Goal: Find specific page/section: Find specific page/section

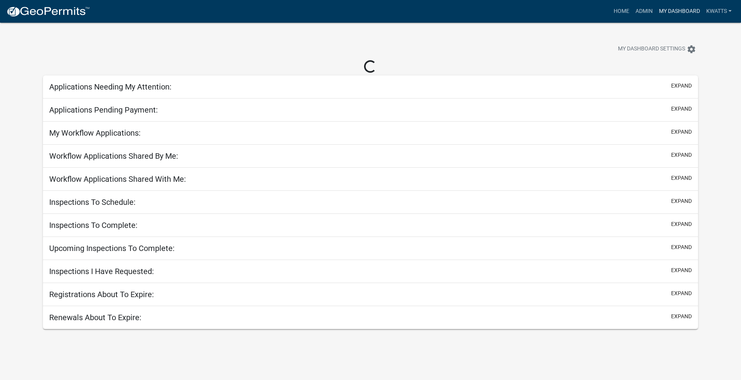
click at [671, 6] on link "My Dashboard" at bounding box center [679, 11] width 47 height 15
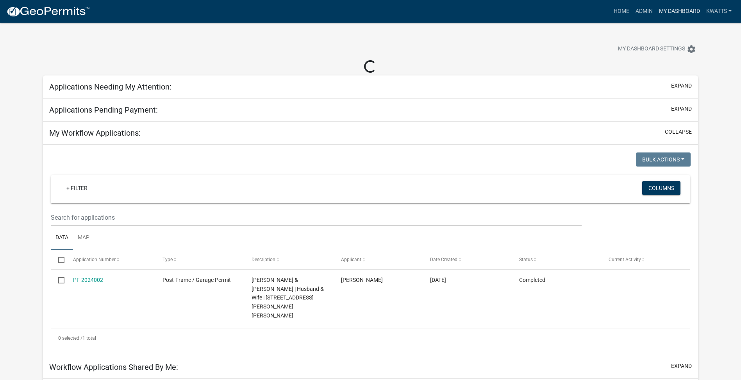
click at [671, 6] on link "My Dashboard" at bounding box center [679, 11] width 47 height 15
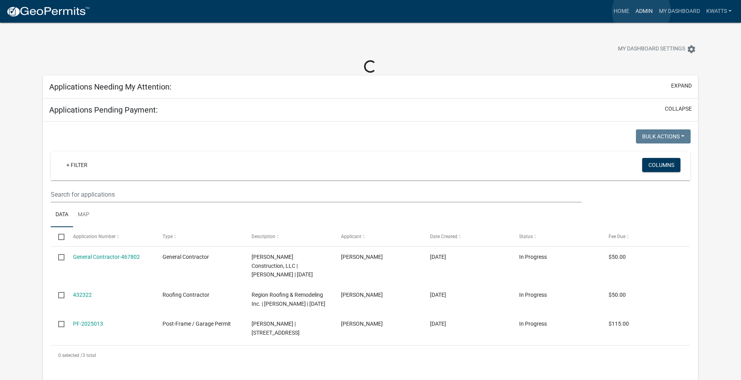
click at [641, 11] on link "Admin" at bounding box center [643, 11] width 23 height 15
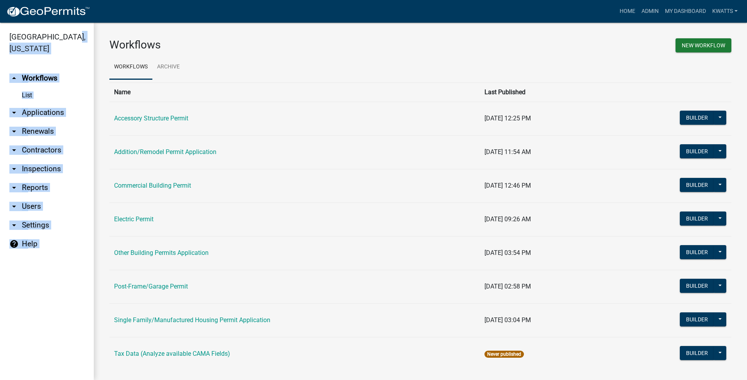
click at [0, 54] on html "Internet Explorer does NOT work with GeoPermits. Get a new browser for more sec…" at bounding box center [373, 190] width 747 height 380
click at [28, 159] on link "arrow_drop_down Contractors" at bounding box center [47, 150] width 94 height 19
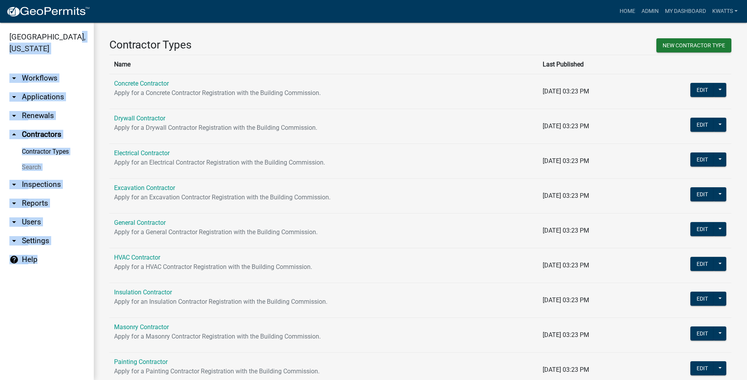
click at [29, 165] on link "Search" at bounding box center [47, 167] width 94 height 16
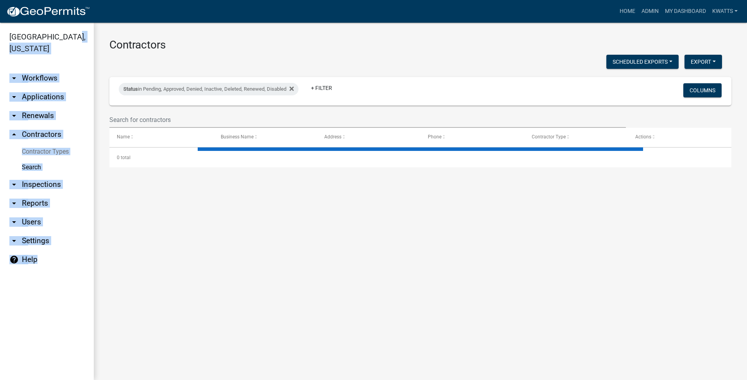
select select "3: 100"
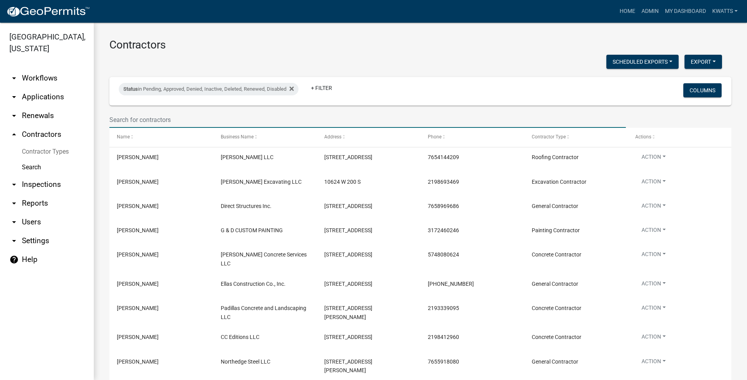
click at [142, 116] on input "text" at bounding box center [367, 120] width 516 height 16
